Goal: Task Accomplishment & Management: Complete application form

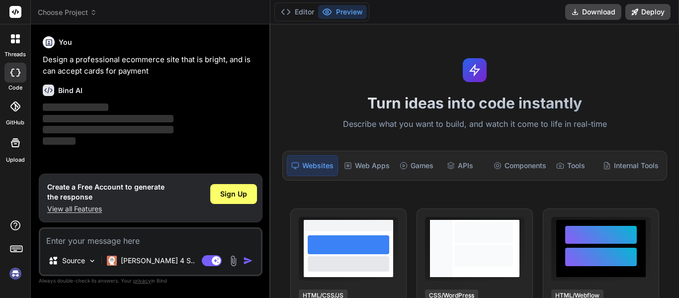
type textarea "x"
click at [236, 193] on span "Sign Up" at bounding box center [233, 194] width 27 height 10
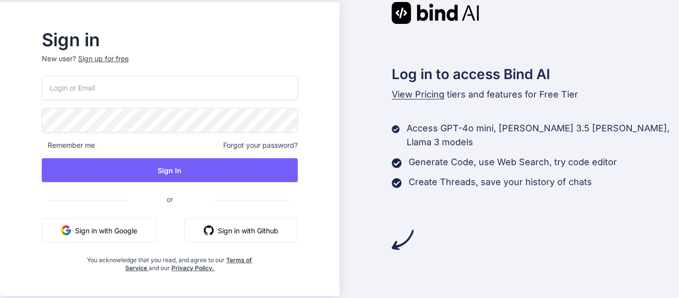
click at [127, 90] on input "email" at bounding box center [170, 88] width 256 height 24
type input "paul.fratus@gmail.com"
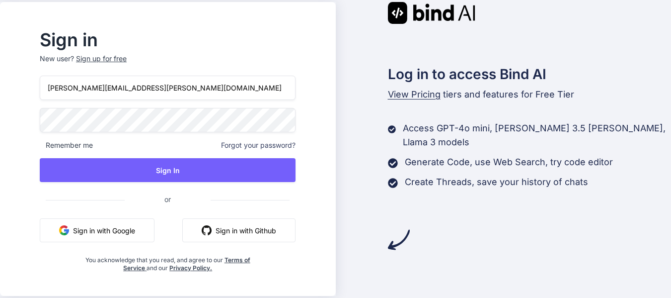
click at [32, 185] on div "Sign in New user? Sign up for free paul.fratus@gmail.com Remember me Forgot you…" at bounding box center [335, 149] width 671 height 298
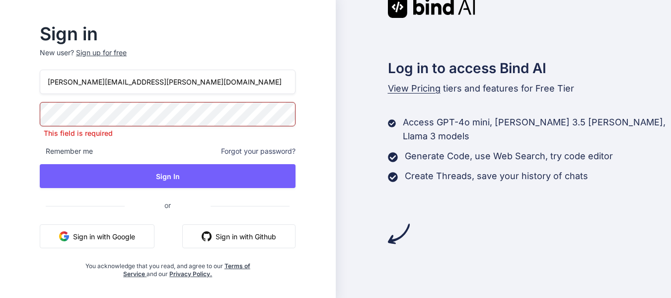
click at [15, 211] on div "Sign in New user? Sign up for free paul.fratus@gmail.com This field is required…" at bounding box center [335, 149] width 671 height 298
click at [126, 55] on div "Sign up for free" at bounding box center [101, 53] width 51 height 10
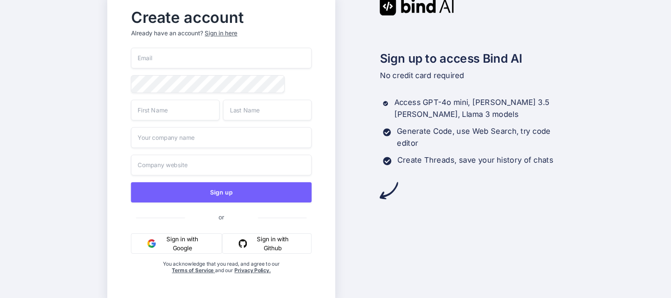
click at [181, 56] on input "email" at bounding box center [221, 58] width 181 height 21
type input "influence.pfratus@gmail.com"
click at [174, 115] on input "text" at bounding box center [175, 109] width 89 height 21
type input "Paul"
type input "Fratus"
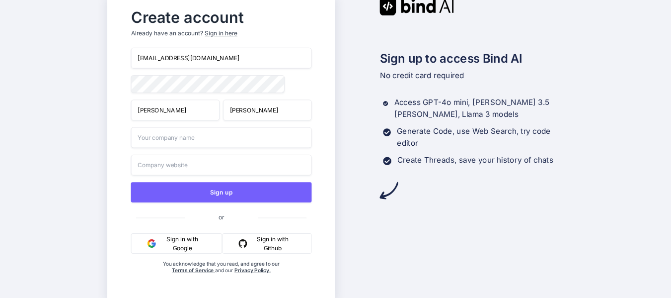
click at [170, 144] on input "text" at bounding box center [221, 137] width 181 height 21
click at [155, 141] on input "Tropin Aminos" at bounding box center [221, 137] width 181 height 21
type input "Tropic Aminos"
click at [168, 164] on input "text" at bounding box center [221, 165] width 181 height 21
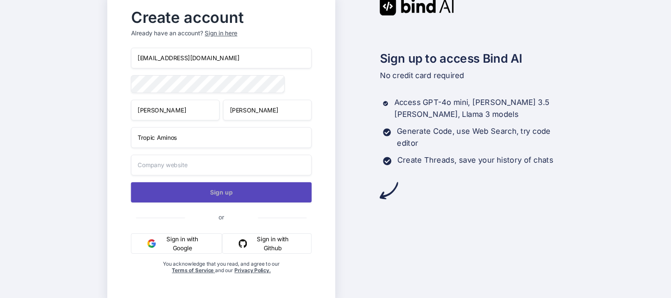
click at [211, 196] on button "Sign up" at bounding box center [221, 192] width 181 height 20
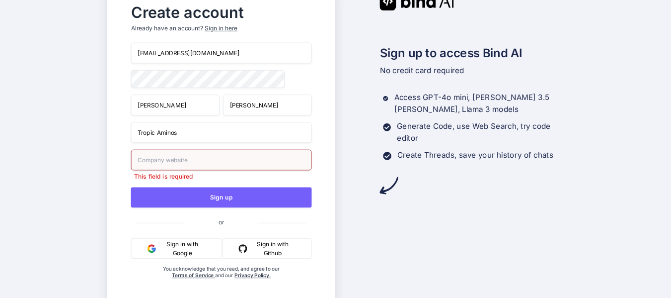
click at [173, 160] on input "text" at bounding box center [221, 160] width 181 height 21
